Goal: Task Accomplishment & Management: Complete application form

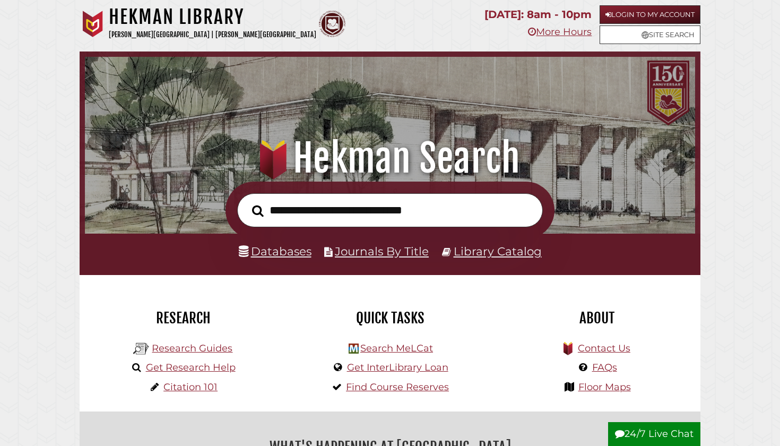
scroll to position [202, 605]
click at [420, 215] on input "text" at bounding box center [390, 210] width 306 height 34
click at [456, 216] on input "text" at bounding box center [390, 210] width 306 height 34
type input "*****"
click at [400, 350] on link "Search MeLCat" at bounding box center [396, 348] width 73 height 12
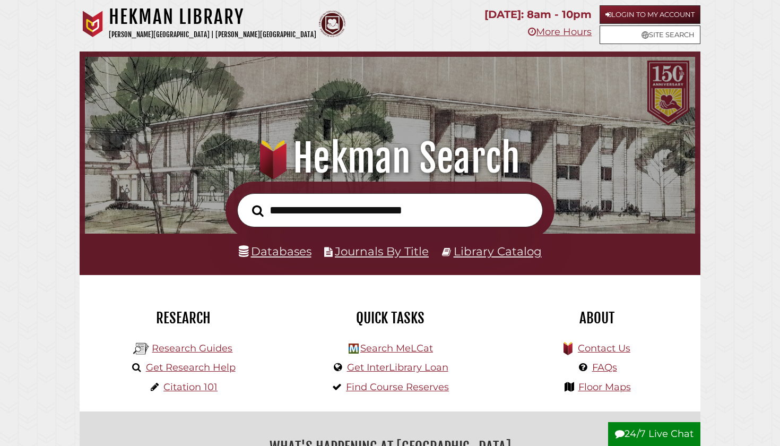
scroll to position [202, 605]
click at [380, 200] on input "text" at bounding box center [390, 210] width 306 height 34
type input "**********"
click at [257, 210] on button "Search" at bounding box center [258, 211] width 22 height 18
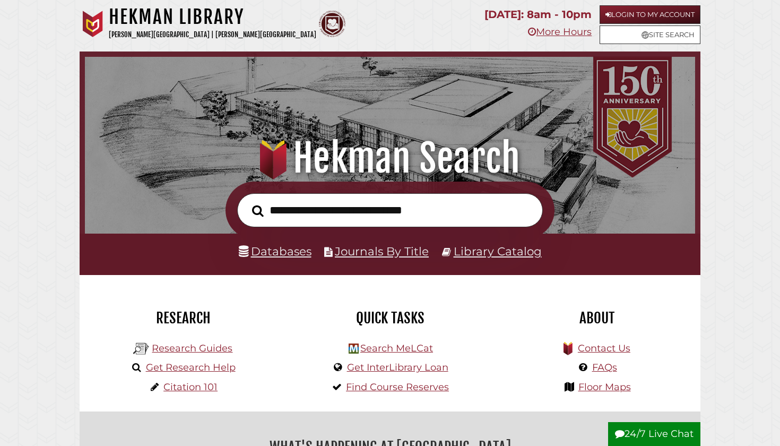
scroll to position [202, 605]
click at [381, 362] on link "Get InterLibrary Loan" at bounding box center [397, 367] width 101 height 12
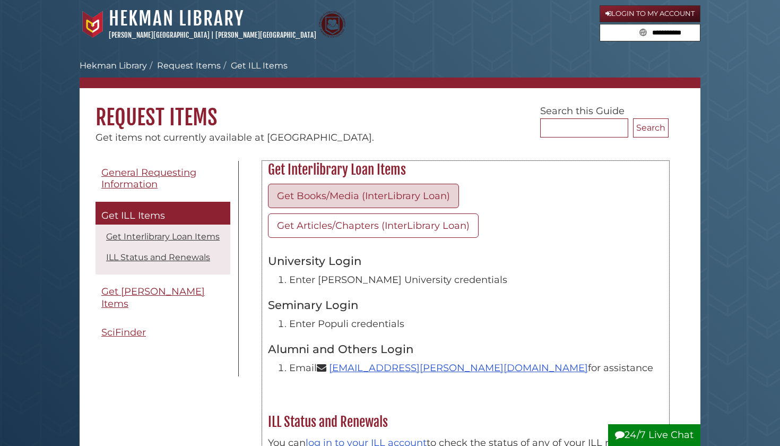
click at [362, 198] on link "Get Books/Media (InterLibrary Loan)" at bounding box center [363, 196] width 191 height 24
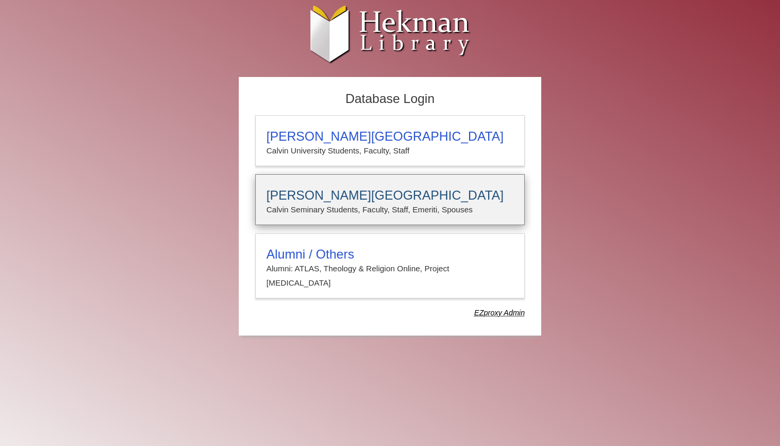
click at [369, 210] on p "Calvin Seminary Students, Faculty, Staff, Emeriti, Spouses" at bounding box center [389, 210] width 247 height 14
